Goal: Task Accomplishment & Management: Complete application form

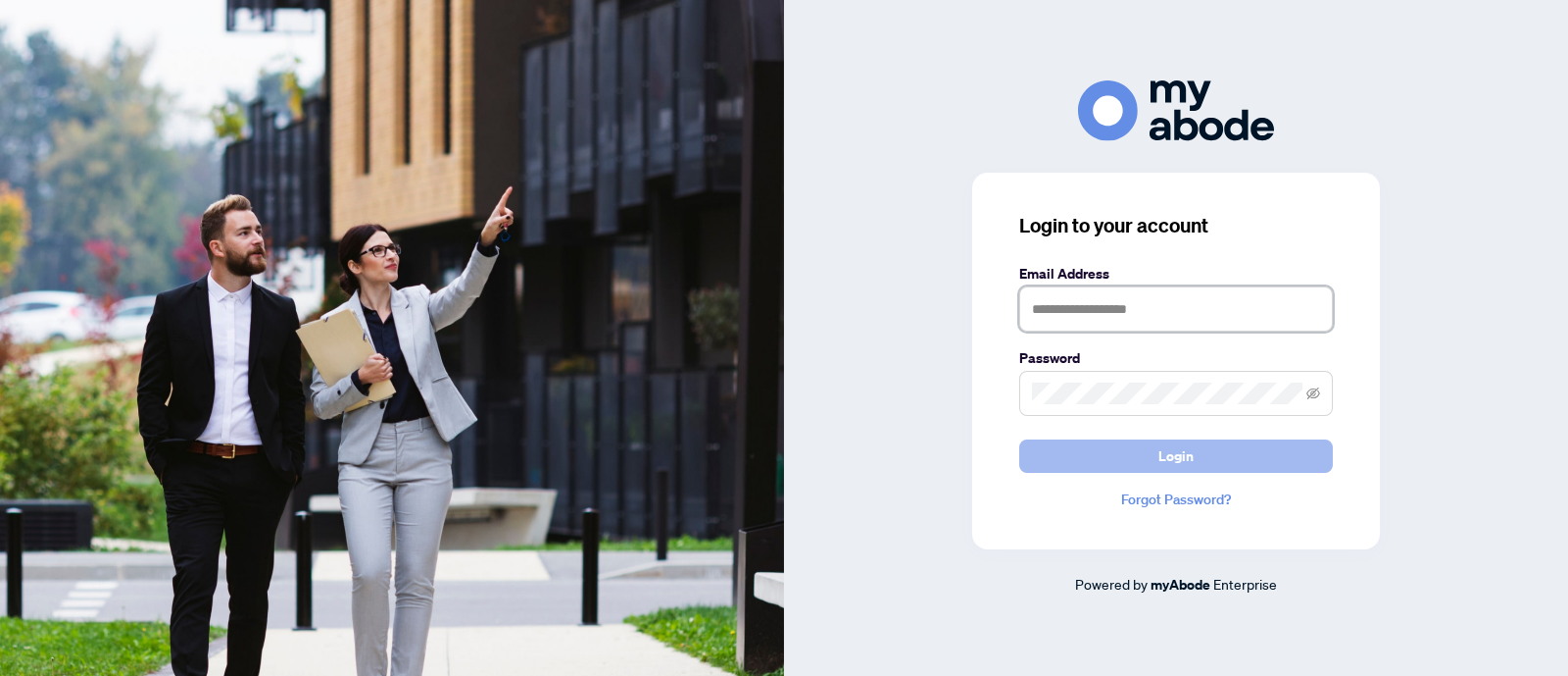
type input "**********"
click at [1191, 448] on span "Login" at bounding box center [1175, 455] width 35 height 31
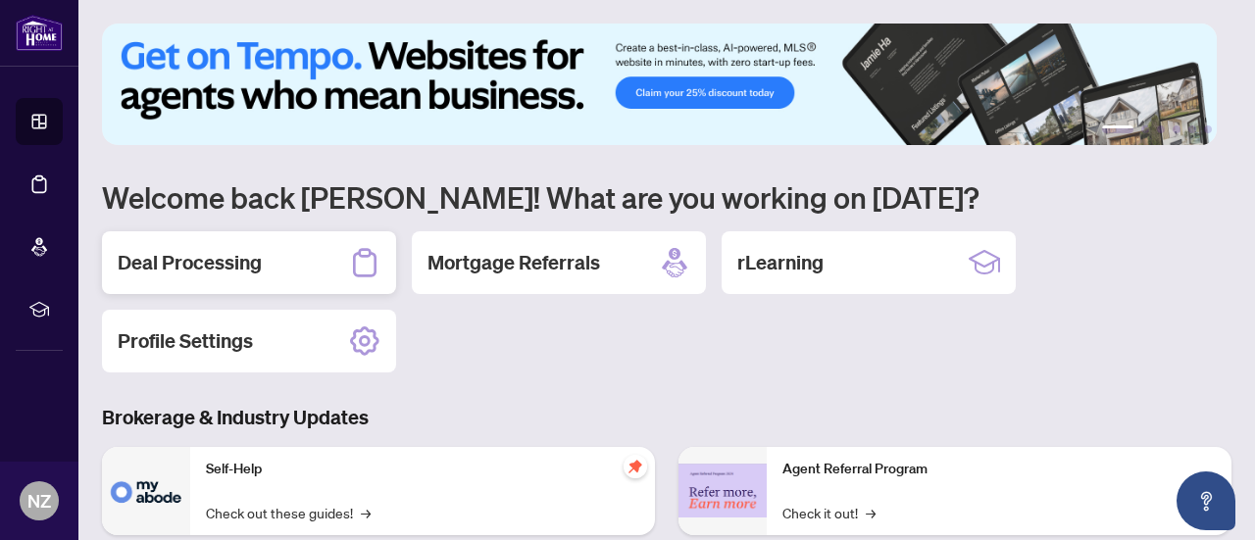
click at [225, 266] on h2 "Deal Processing" at bounding box center [190, 262] width 144 height 27
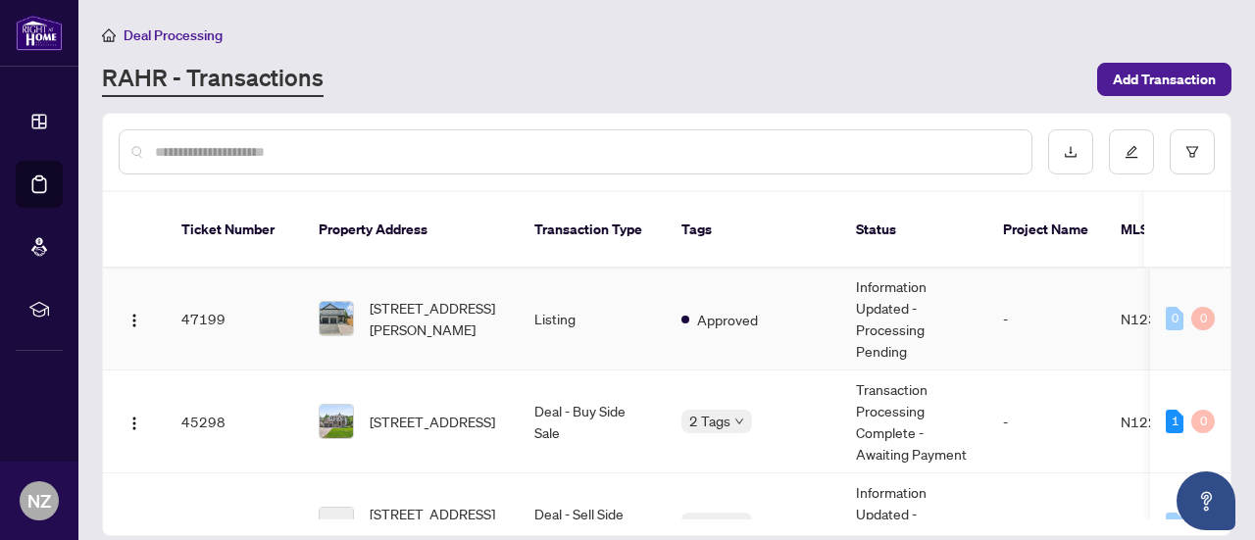
scroll to position [294, 0]
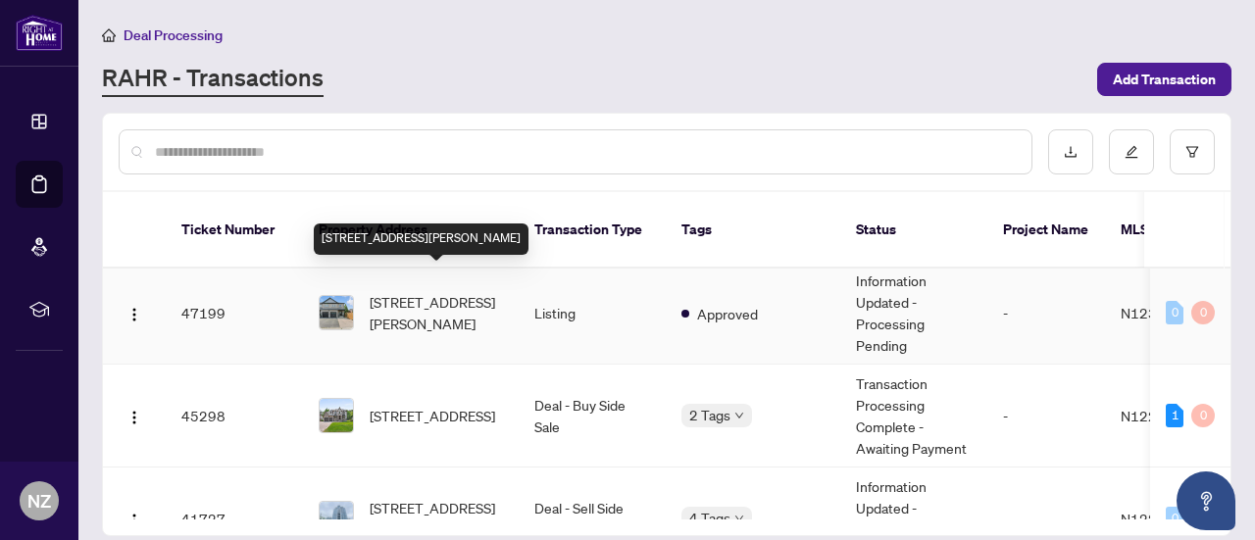
click at [416, 298] on span "[STREET_ADDRESS][PERSON_NAME]" at bounding box center [436, 312] width 133 height 43
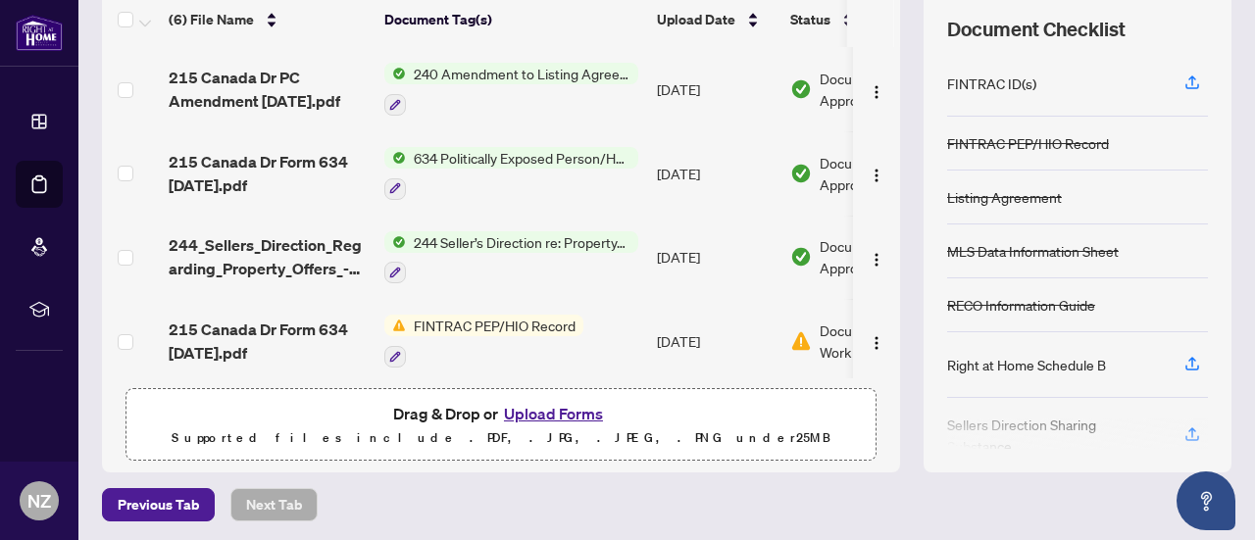
scroll to position [278, 0]
click at [532, 407] on button "Upload Forms" at bounding box center [553, 413] width 111 height 26
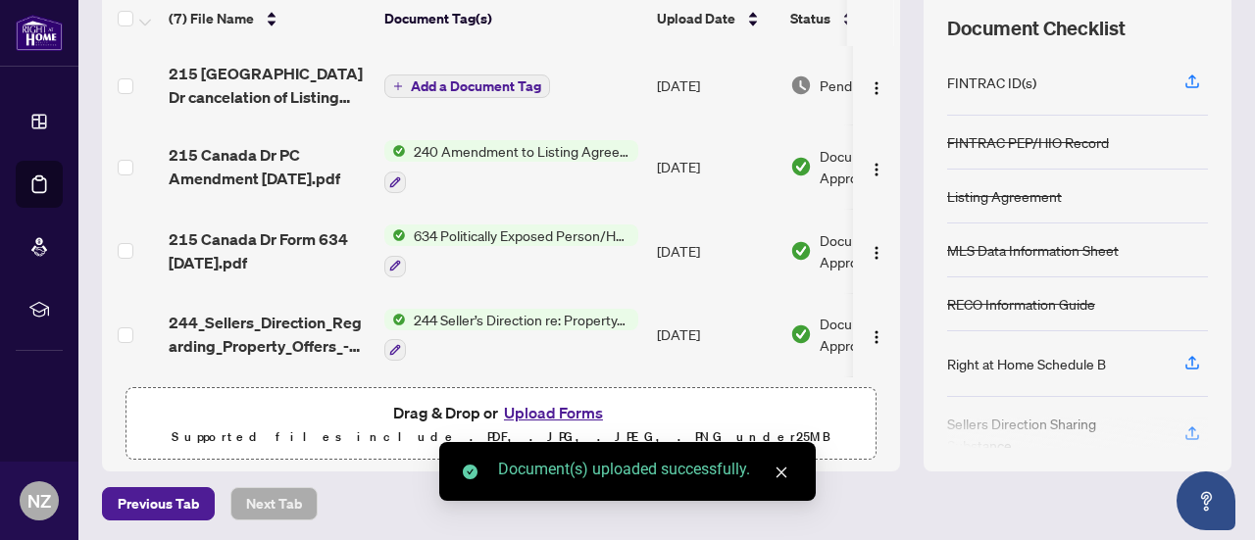
click at [503, 96] on td "Add a Document Tag" at bounding box center [513, 85] width 273 height 78
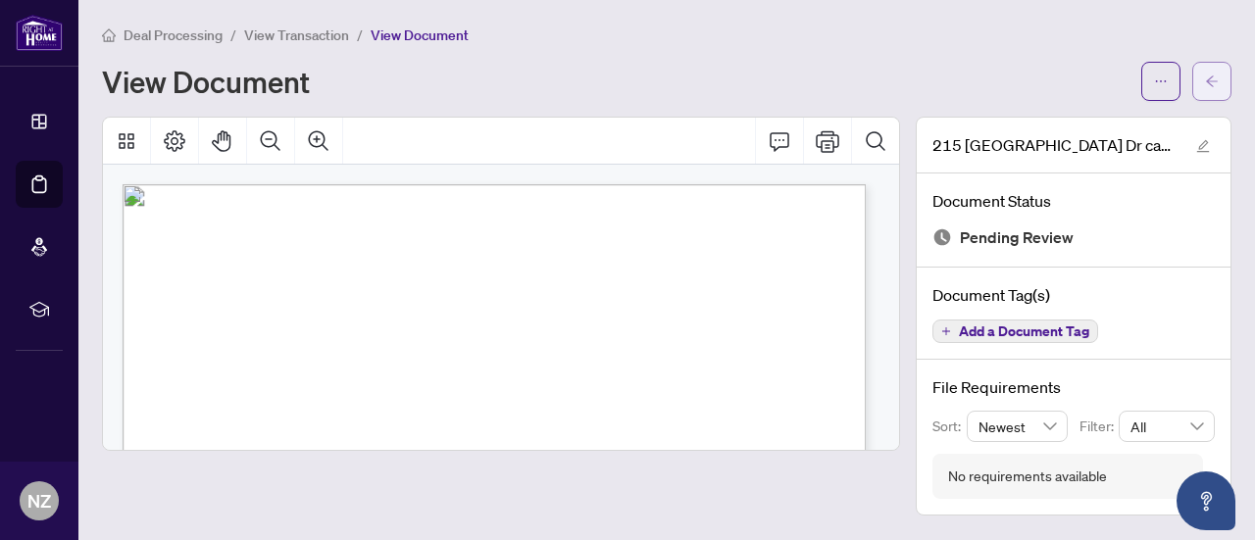
click at [1211, 89] on span "button" at bounding box center [1212, 81] width 14 height 31
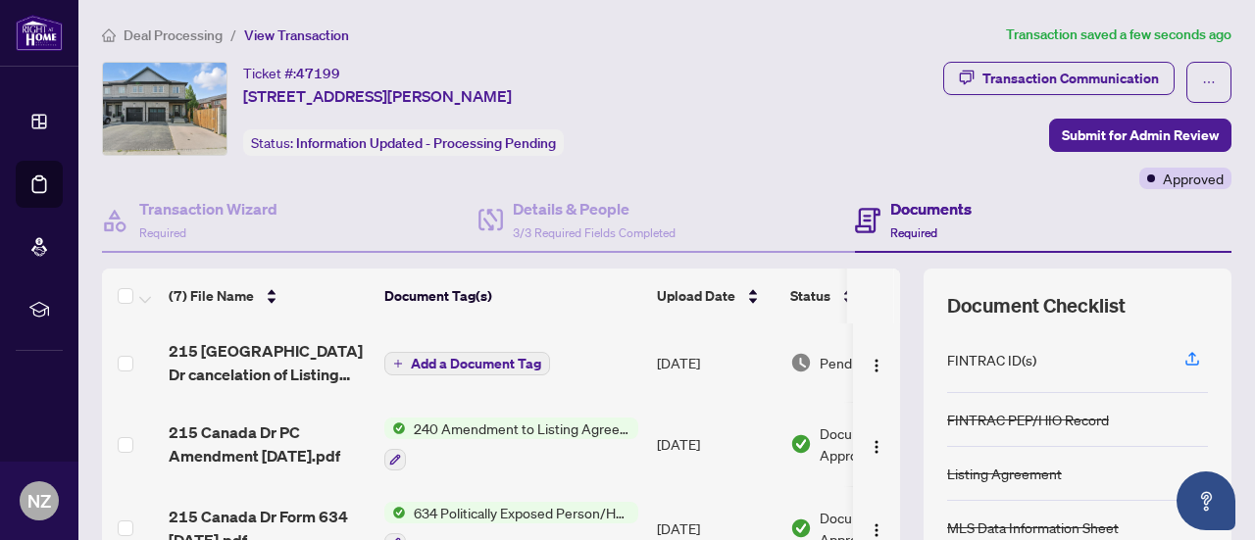
click at [439, 362] on span "Add a Document Tag" at bounding box center [476, 364] width 130 height 14
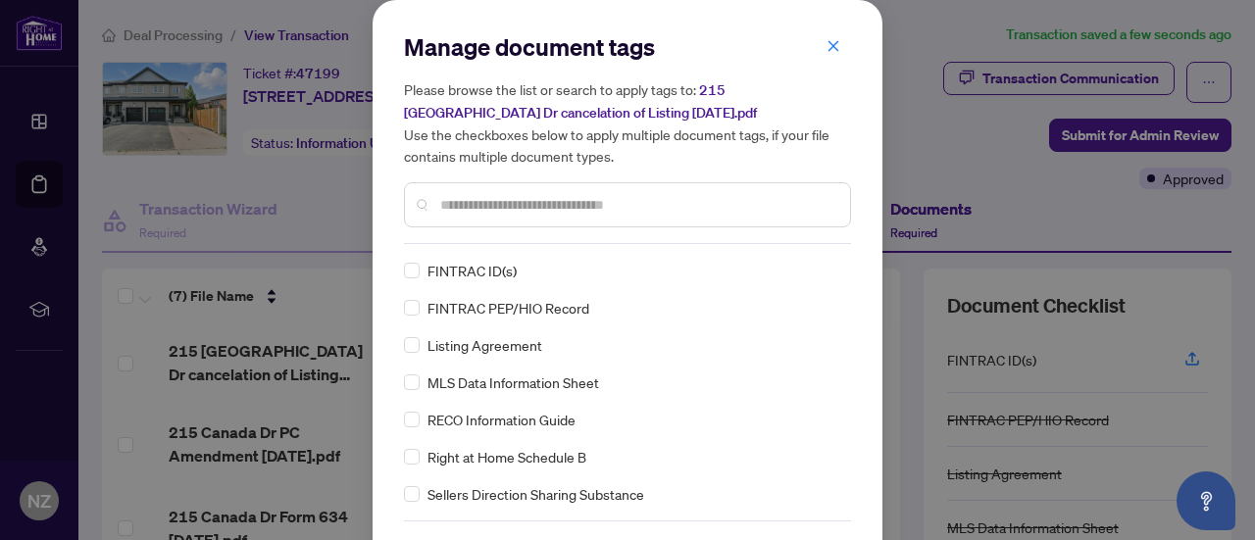
click at [475, 207] on input "text" at bounding box center [637, 205] width 394 height 22
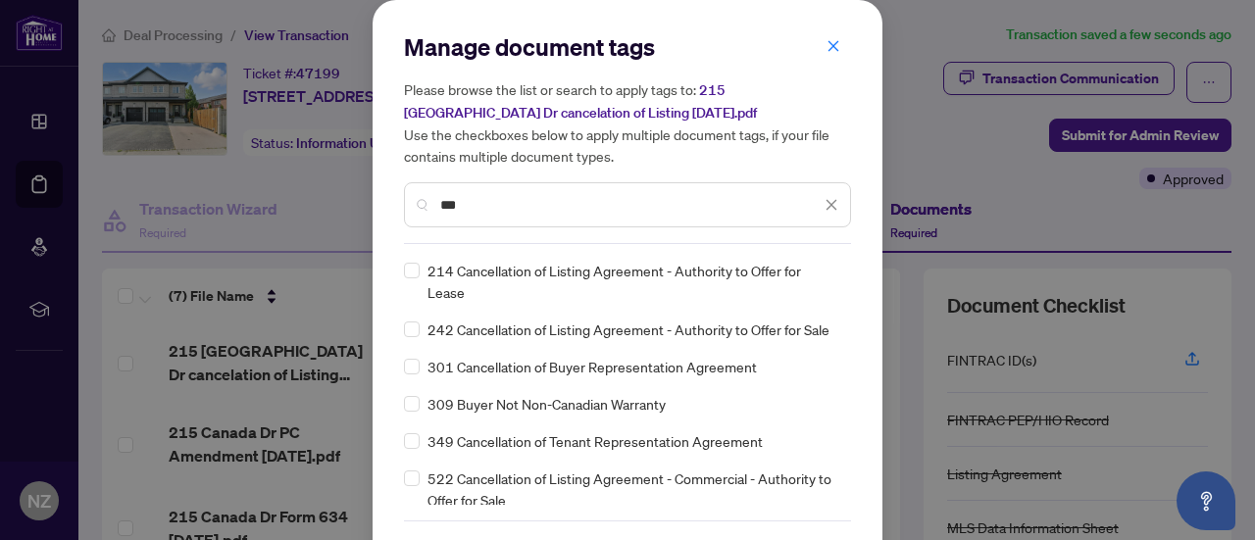
type input "***"
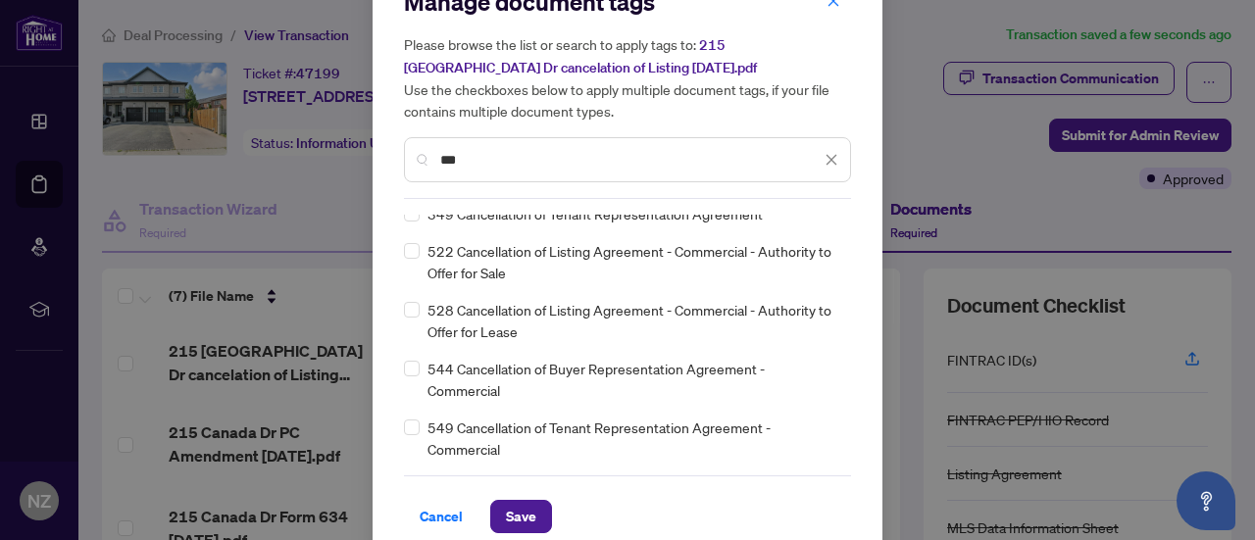
scroll to position [66, 0]
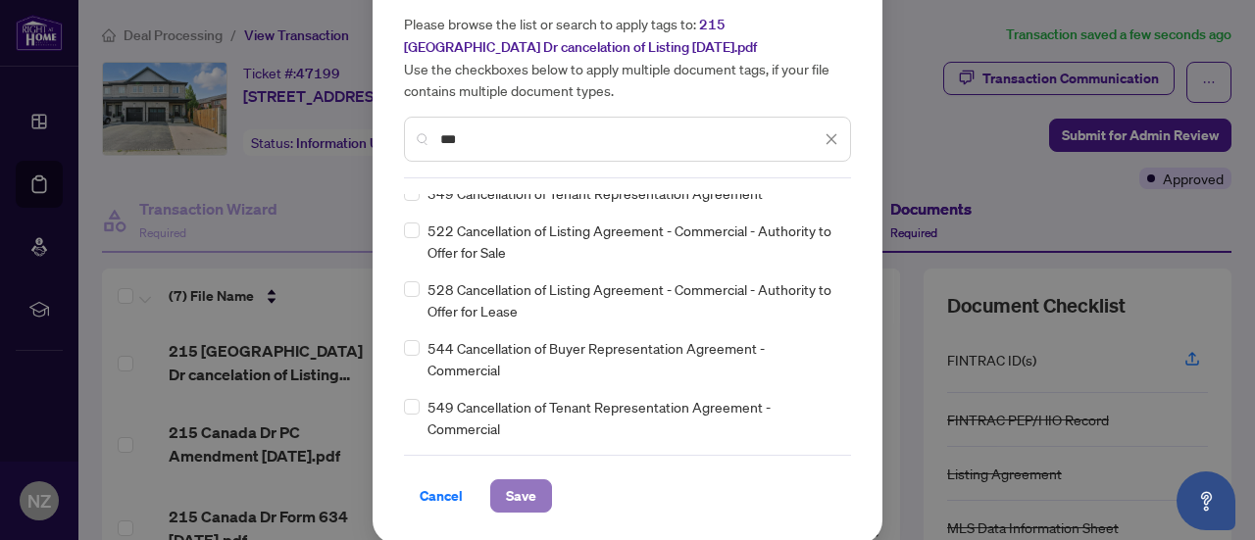
click at [530, 495] on button "Save" at bounding box center [521, 496] width 62 height 33
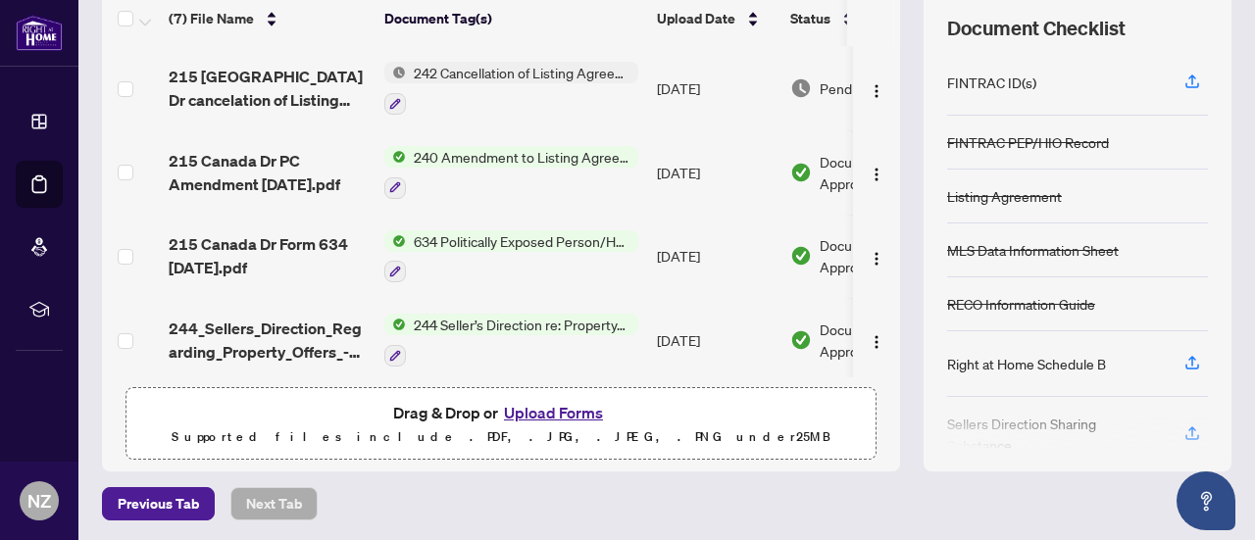
scroll to position [0, 0]
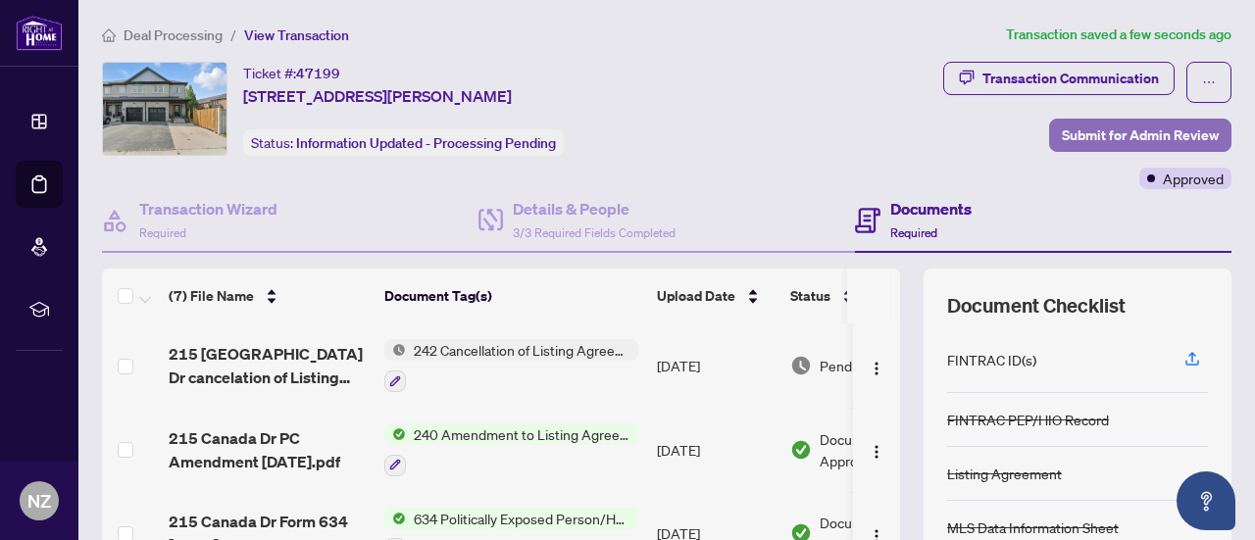
click at [1130, 133] on span "Submit for Admin Review" at bounding box center [1140, 135] width 157 height 31
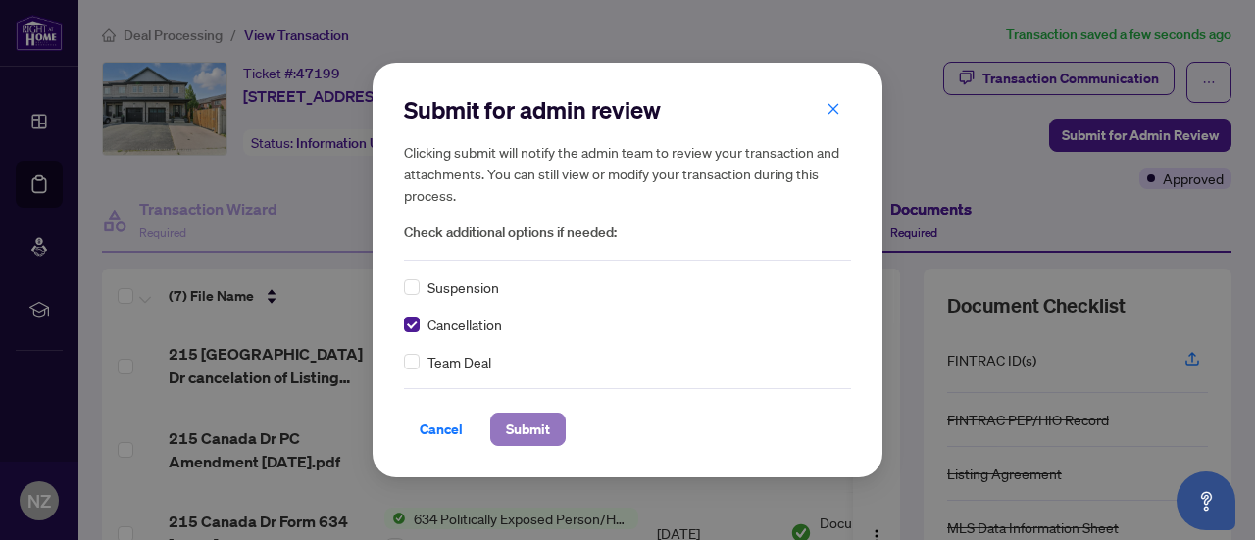
click at [509, 429] on span "Submit" at bounding box center [528, 429] width 44 height 31
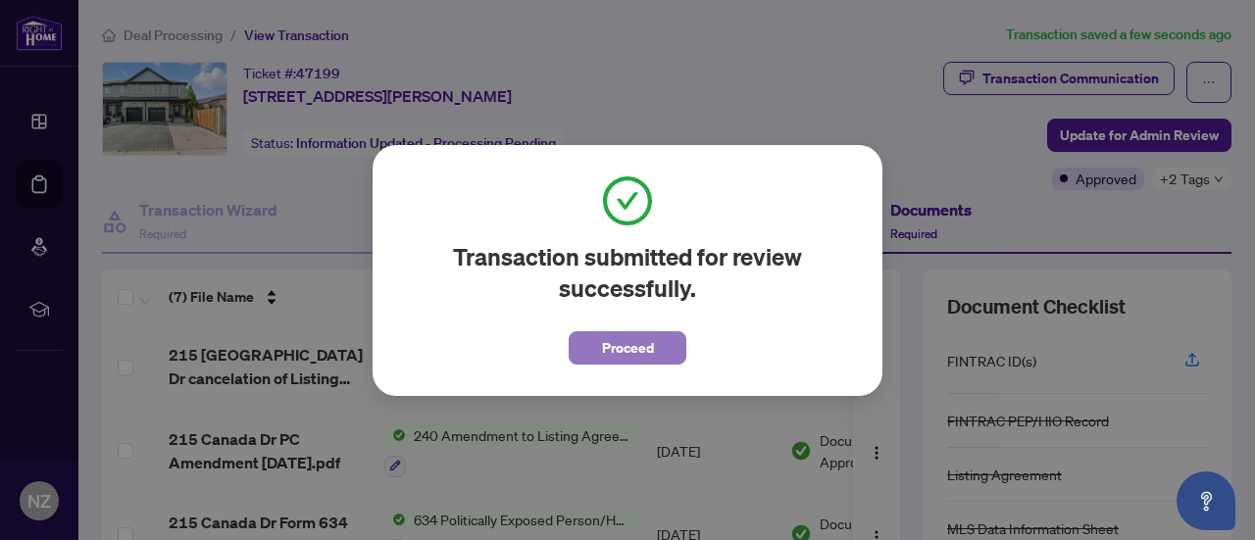
click at [657, 346] on button "Proceed" at bounding box center [628, 348] width 118 height 33
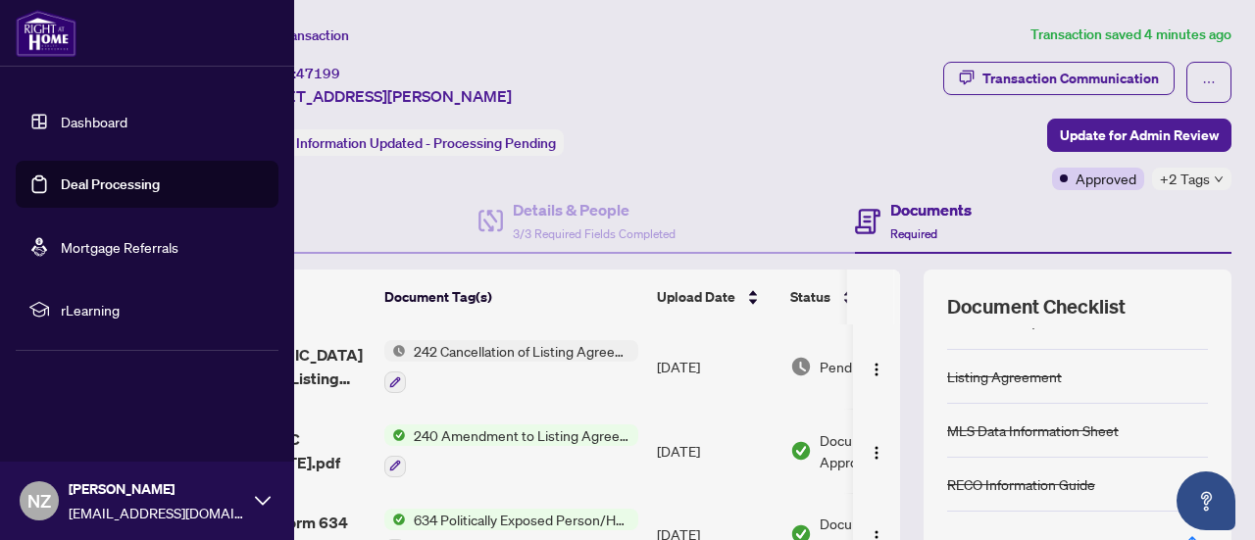
click at [69, 119] on link "Dashboard" at bounding box center [94, 122] width 67 height 18
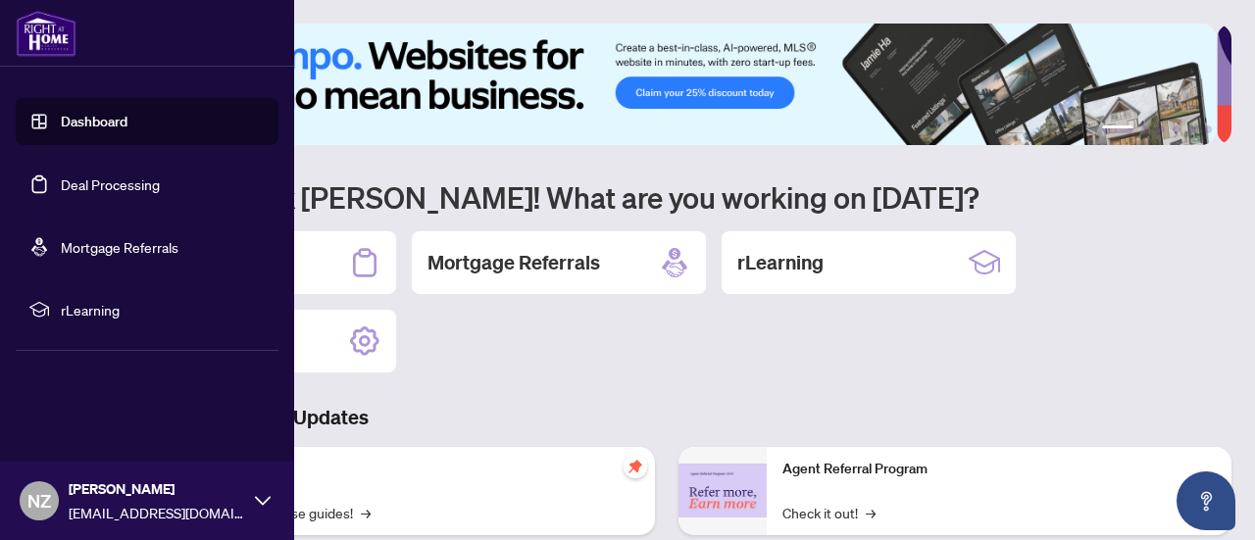
click at [74, 119] on link "Dashboard" at bounding box center [94, 122] width 67 height 18
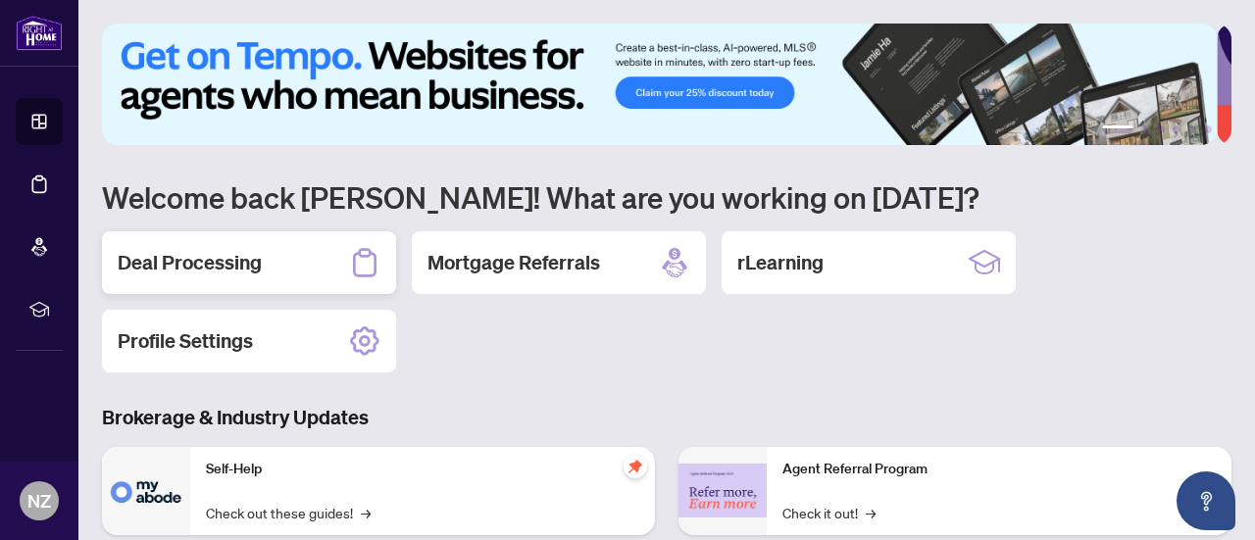
click at [218, 244] on div "Deal Processing" at bounding box center [249, 262] width 294 height 63
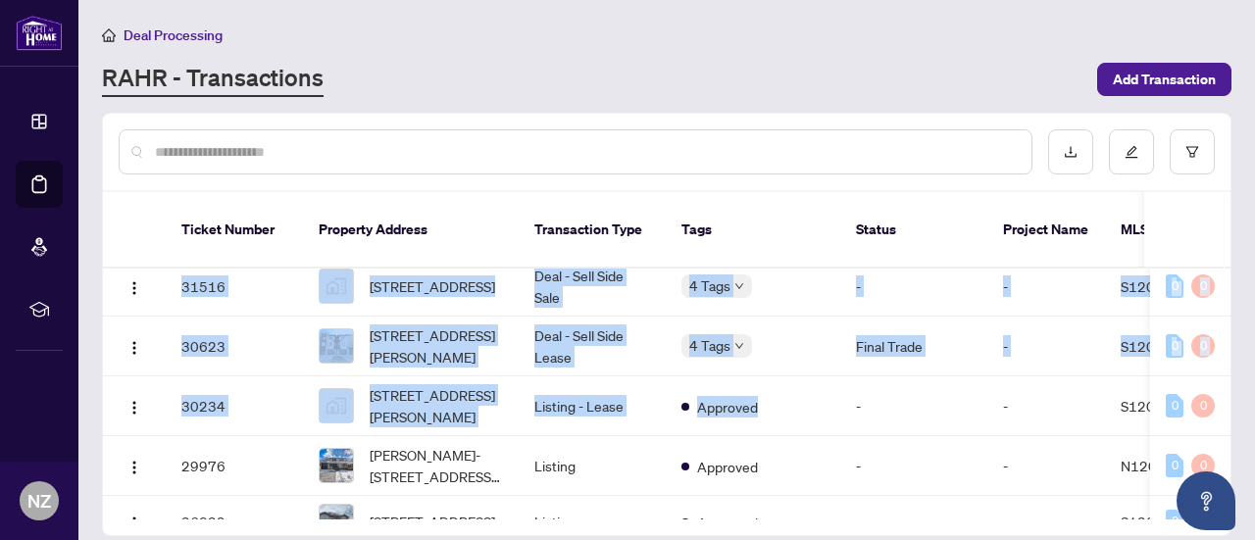
drag, startPoint x: 716, startPoint y: 490, endPoint x: 794, endPoint y: 495, distance: 78.6
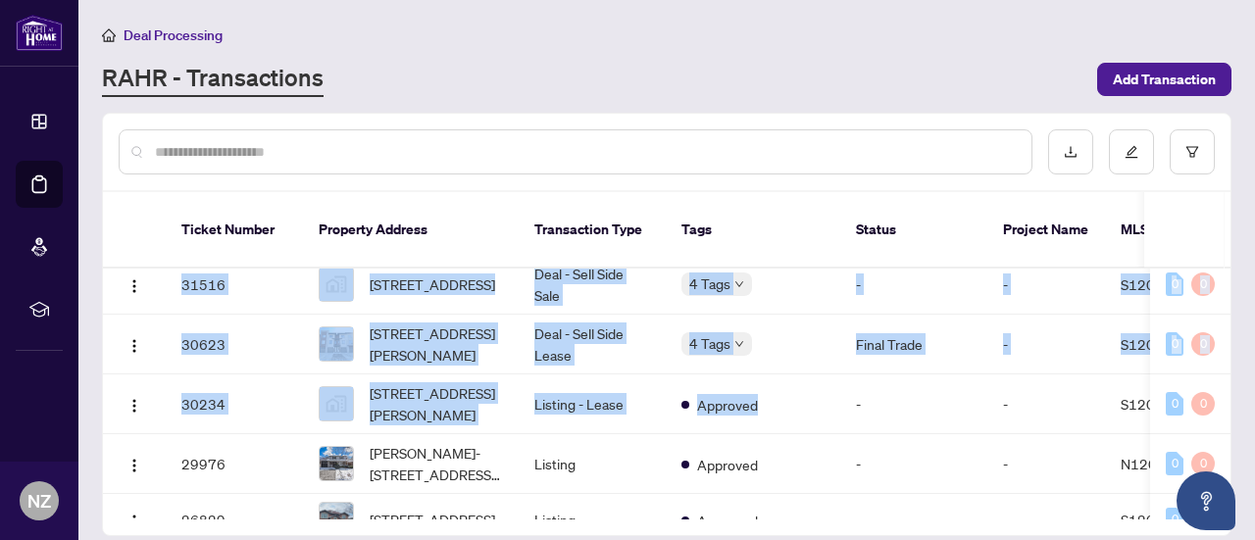
click at [796, 497] on div "Ticket Number Property Address Transaction Type Tags Status Project Name MLS # …" at bounding box center [667, 363] width 1128 height 343
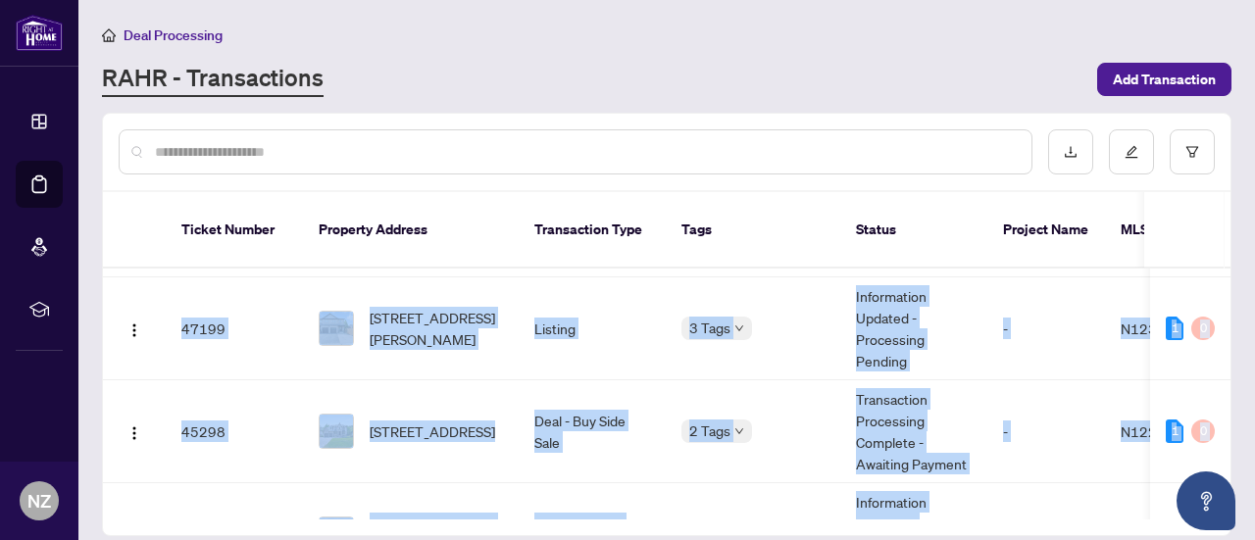
scroll to position [294, 0]
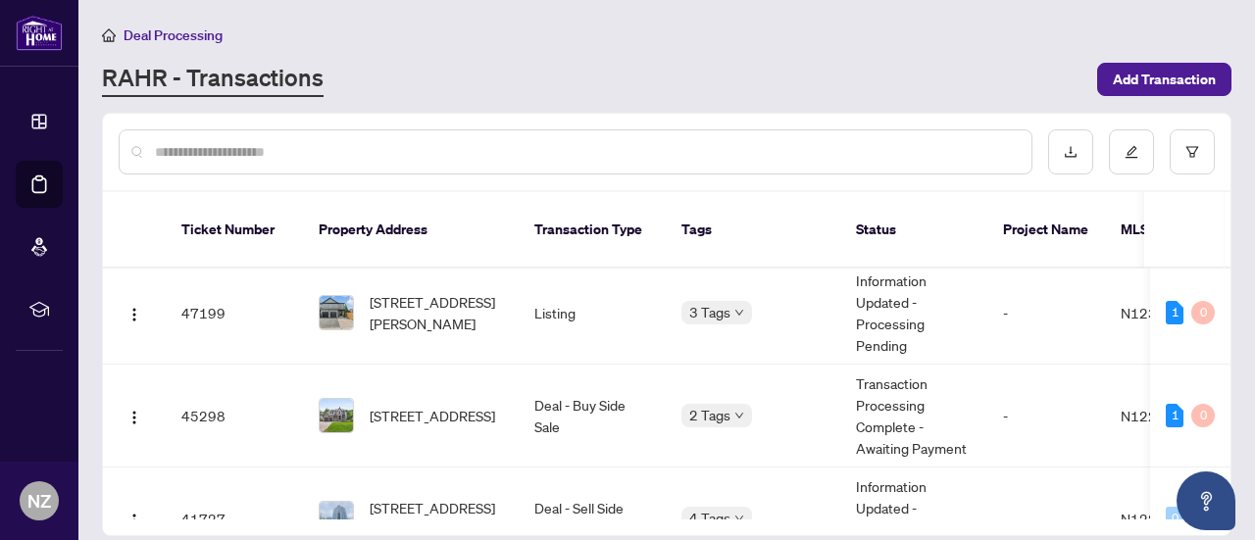
click at [396, 67] on div "RAHR - Transactions" at bounding box center [594, 79] width 984 height 35
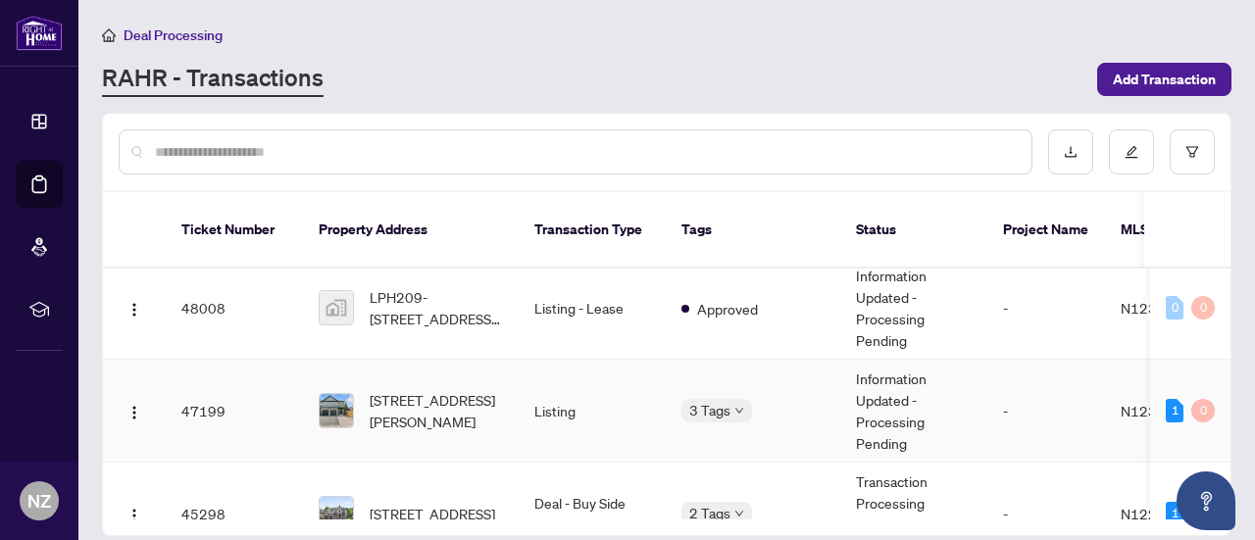
scroll to position [0, 0]
